Goal: Understand process/instructions: Learn how to perform a task or action

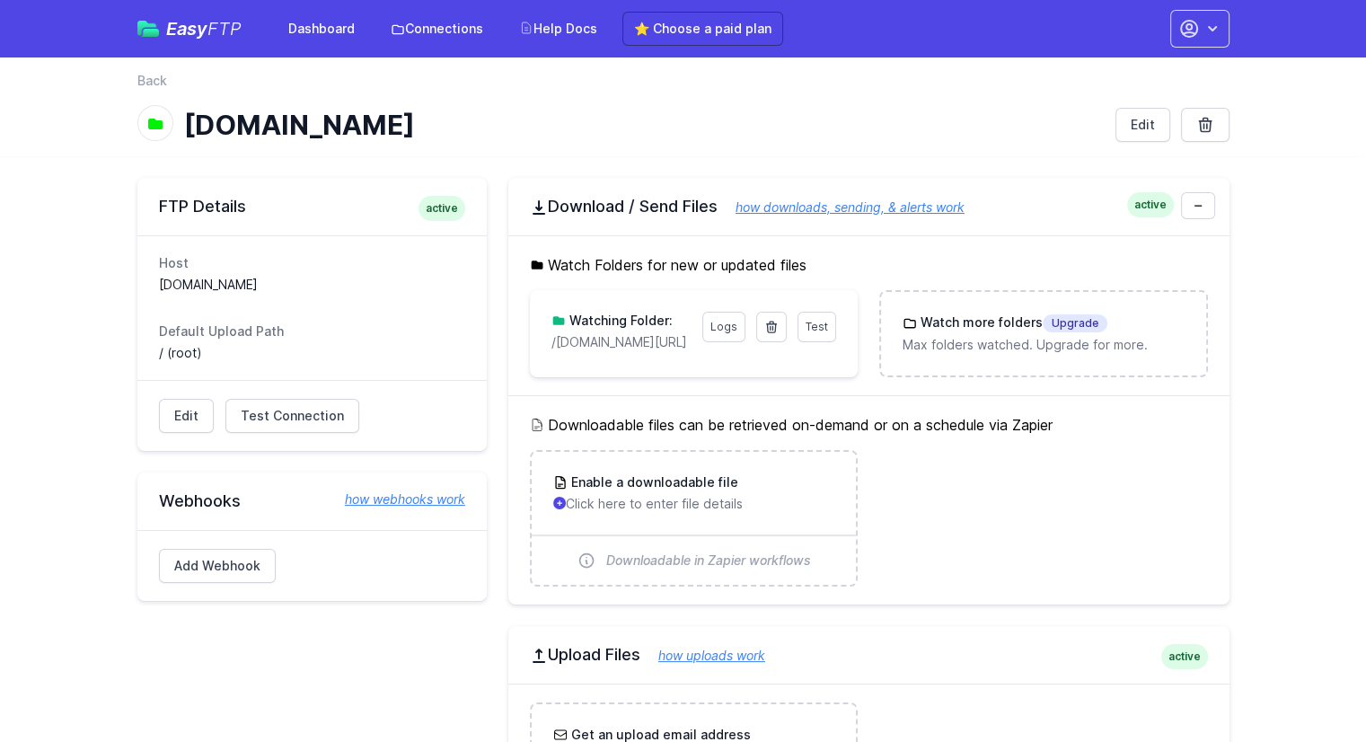
click at [631, 265] on h5 "Watch Folders for new or updated files" at bounding box center [869, 265] width 678 height 22
click at [784, 261] on h5 "Watch Folders for new or updated files" at bounding box center [869, 265] width 678 height 22
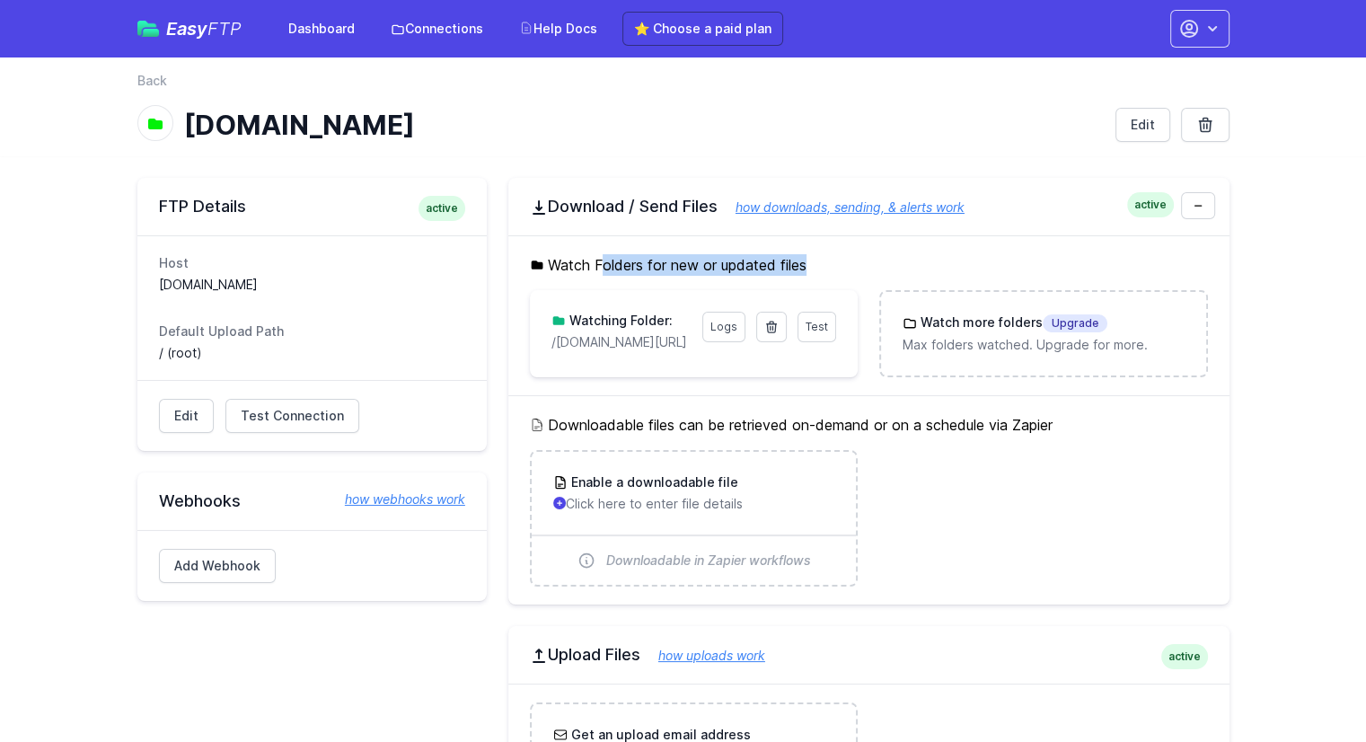
click at [784, 261] on h5 "Watch Folders for new or updated files" at bounding box center [869, 265] width 678 height 22
click at [801, 263] on h5 "Watch Folders for new or updated files" at bounding box center [869, 265] width 678 height 22
click at [565, 265] on h5 "Watch Folders for new or updated files" at bounding box center [869, 265] width 678 height 22
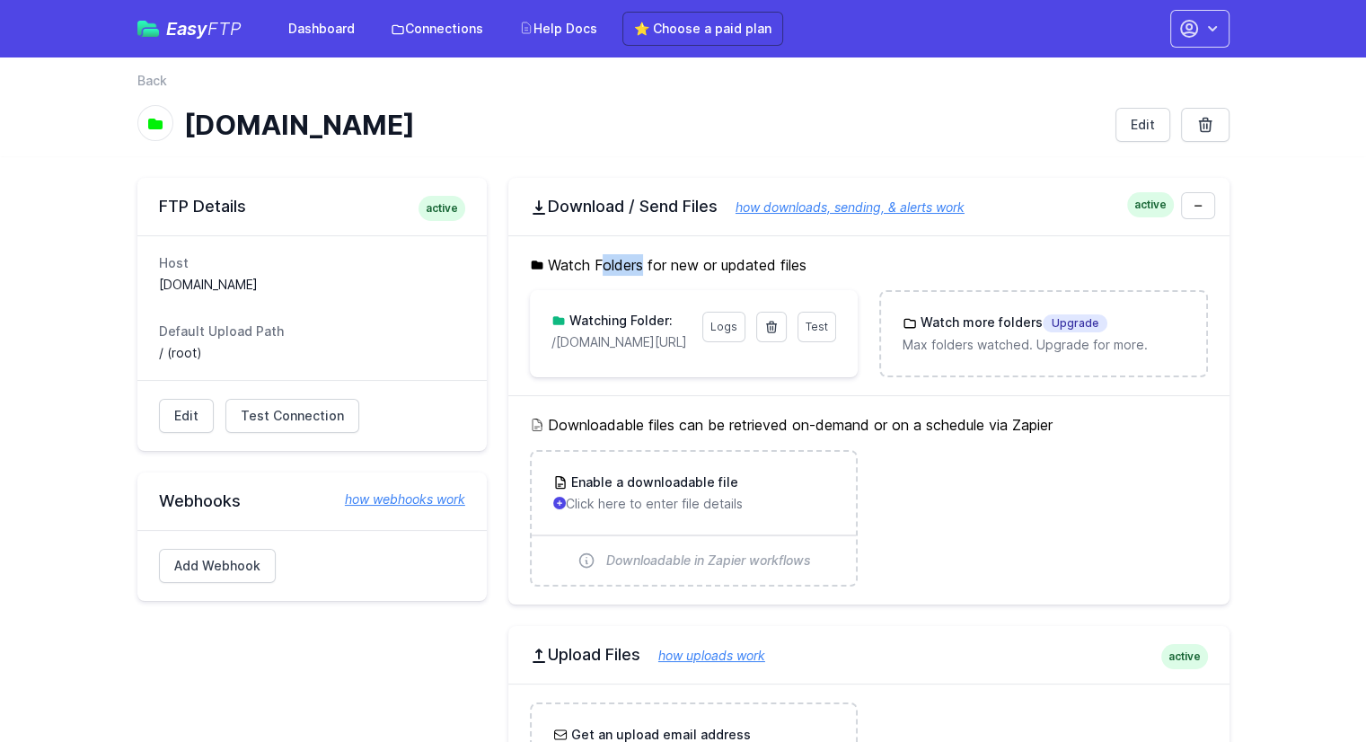
click at [565, 265] on h5 "Watch Folders for new or updated files" at bounding box center [869, 265] width 678 height 22
click at [683, 263] on h5 "Watch Folders for new or updated files" at bounding box center [869, 265] width 678 height 22
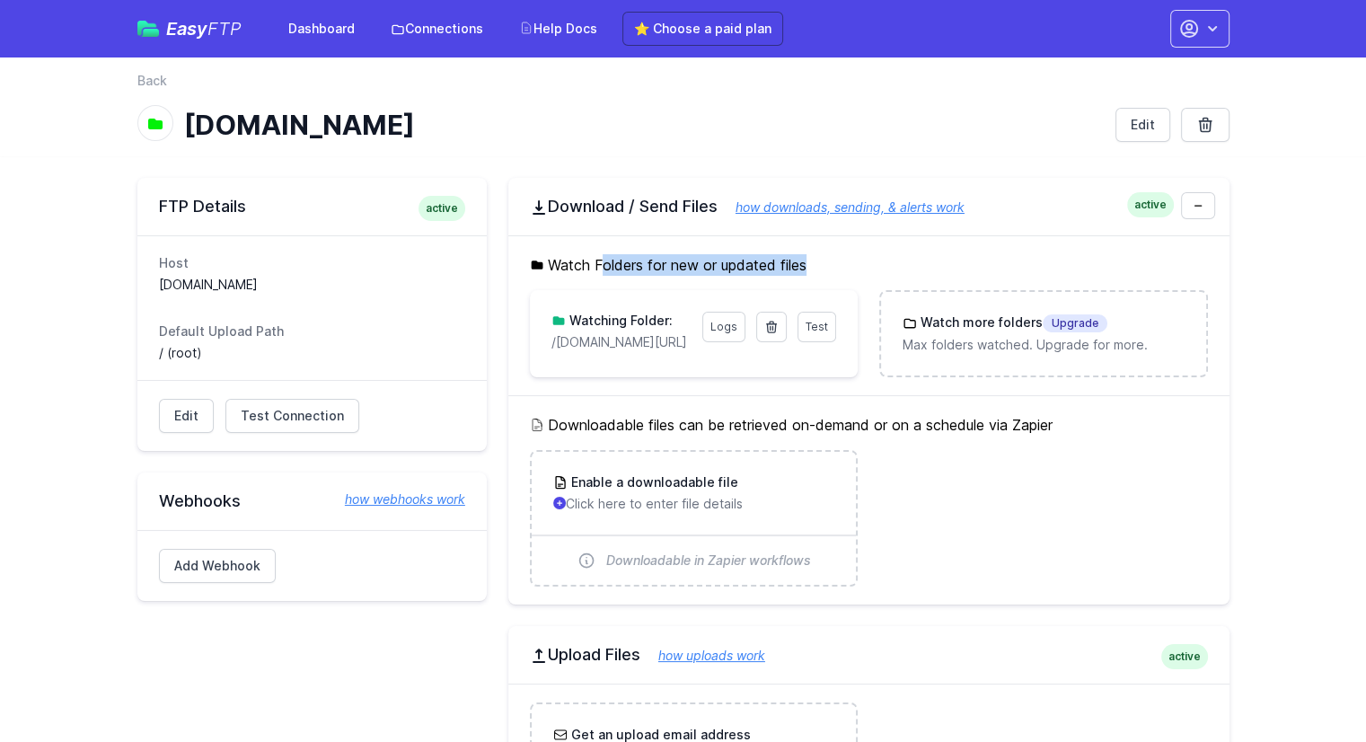
click at [905, 255] on h5 "Watch Folders for new or updated files" at bounding box center [869, 265] width 678 height 22
click at [992, 533] on ul "Enable a downloadable file Click here to enter file details Downloadable in Zap…" at bounding box center [869, 518] width 678 height 137
drag, startPoint x: 977, startPoint y: 454, endPoint x: 941, endPoint y: 458, distance: 36.2
click at [977, 454] on ul "Enable a downloadable file Click here to enter file details Downloadable in Zap…" at bounding box center [869, 518] width 678 height 137
click at [446, 635] on div "FTP Details active Host [DOMAIN_NAME] Default Upload Path / (root) Edit Test Co…" at bounding box center [311, 586] width 349 height 817
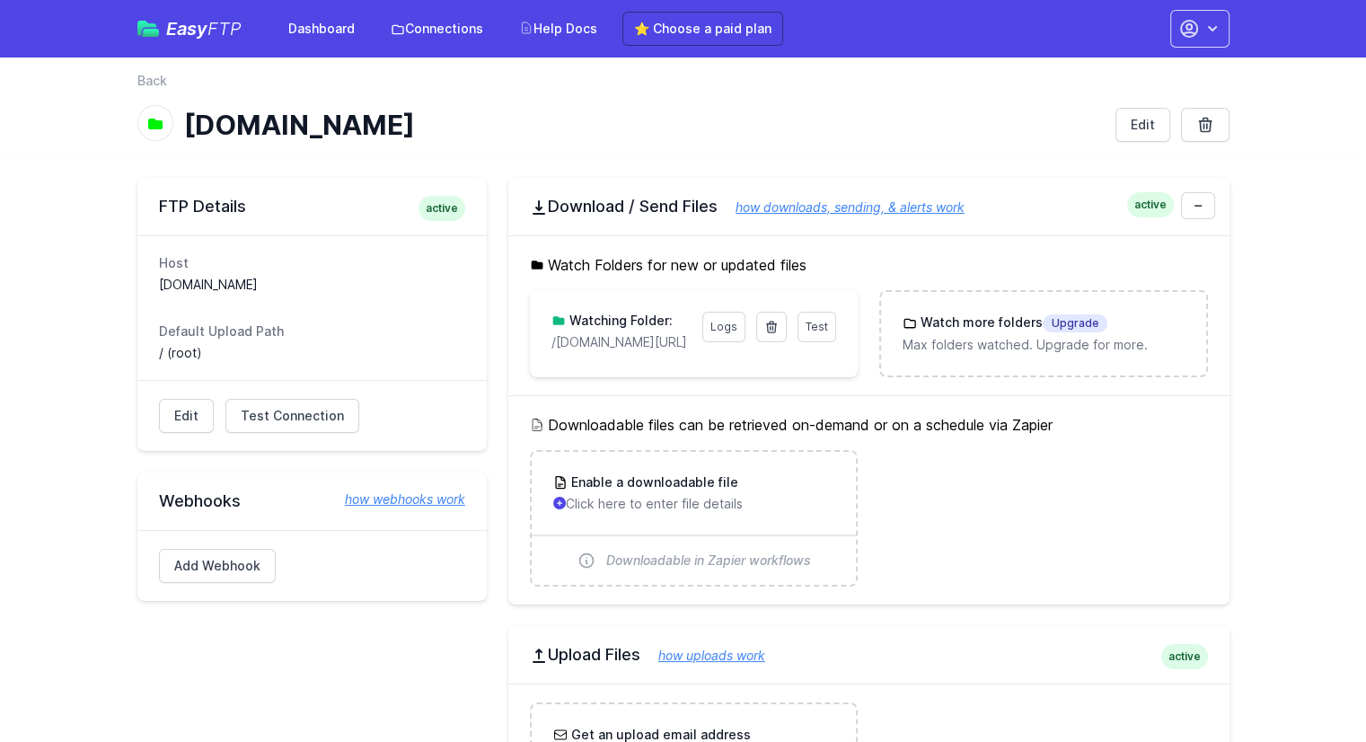
click at [106, 576] on main "FTP Details active Host [DOMAIN_NAME] Default Upload Path / (root) Edit Test Co…" at bounding box center [683, 586] width 1366 height 861
